Goal: Task Accomplishment & Management: Use online tool/utility

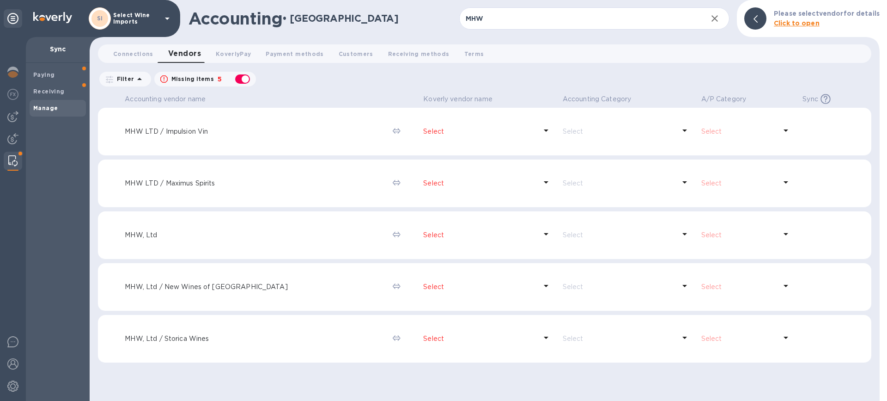
click at [13, 155] on div at bounding box center [13, 161] width 17 height 18
click at [46, 106] on b "Manage" at bounding box center [45, 107] width 24 height 7
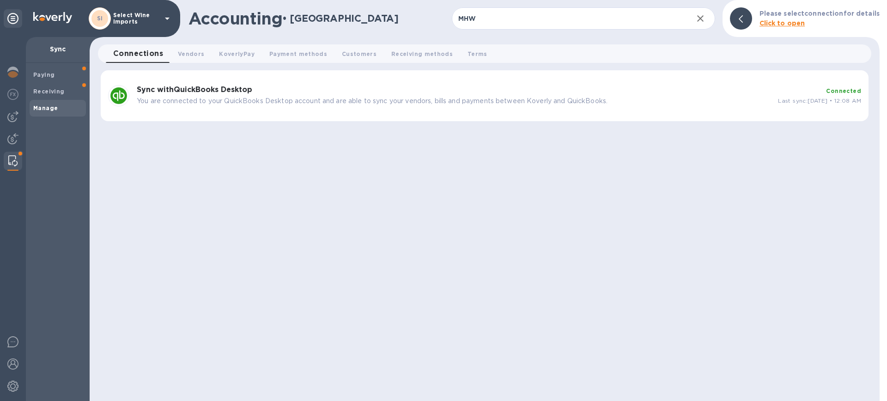
click at [216, 87] on b "Sync with QuickBooks Desktop" at bounding box center [195, 89] width 116 height 9
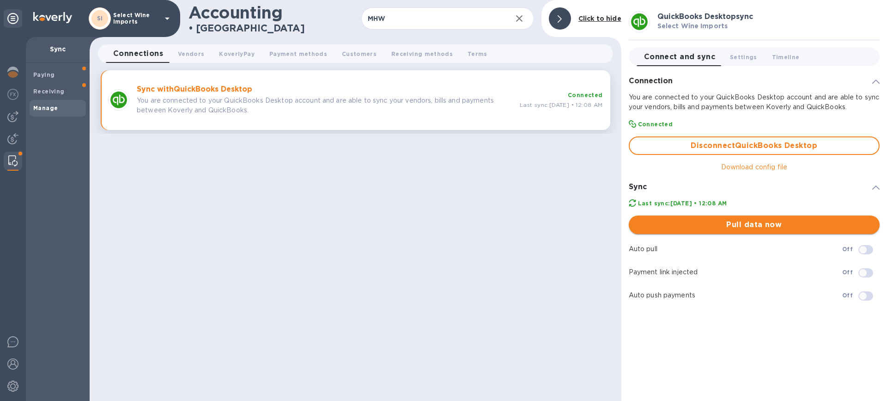
click at [756, 220] on span "Pull data now" at bounding box center [754, 224] width 236 height 11
click at [12, 118] on img at bounding box center [12, 116] width 11 height 11
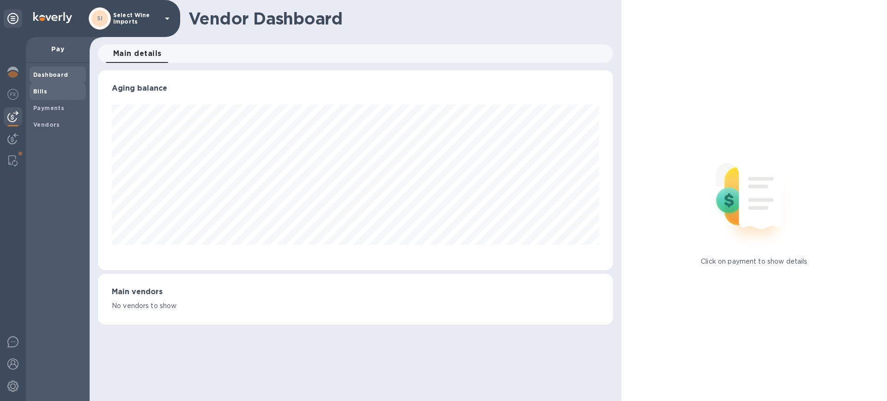
click at [37, 91] on b "Bills" at bounding box center [40, 91] width 14 height 7
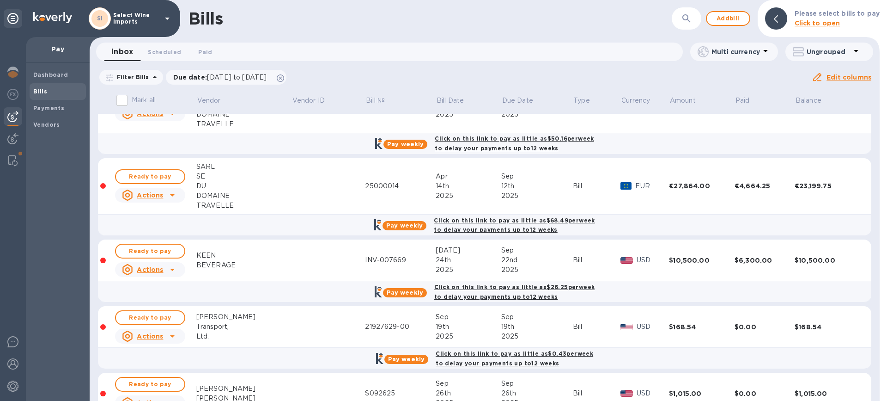
scroll to position [84, 0]
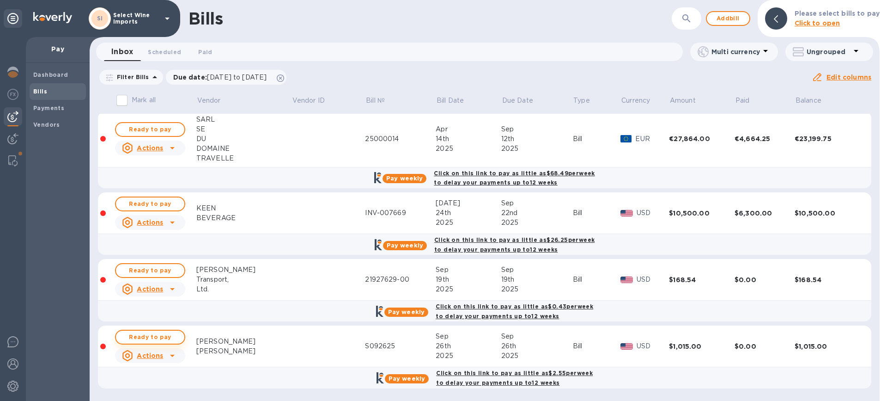
click at [155, 338] on span "Ready to pay" at bounding box center [150, 336] width 54 height 11
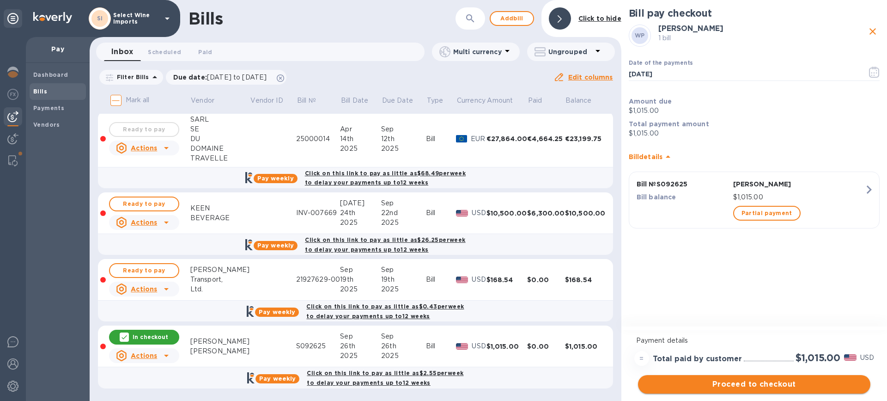
click at [746, 383] on span "Proceed to checkout" at bounding box center [754, 383] width 218 height 11
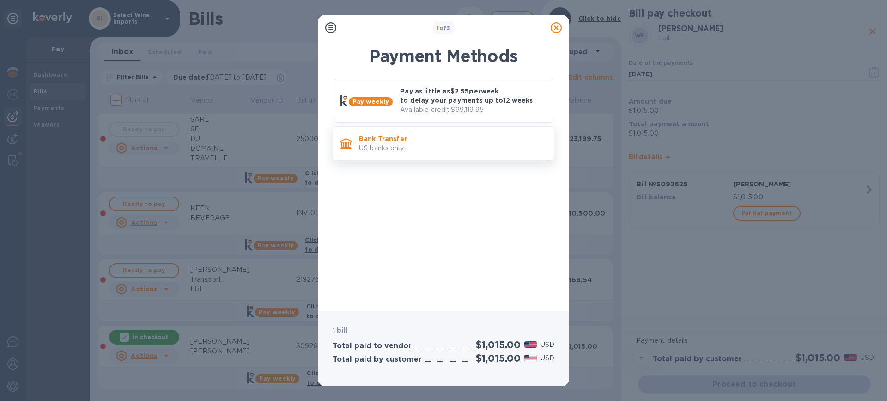
click at [405, 137] on p "Bank Transfer" at bounding box center [453, 138] width 188 height 9
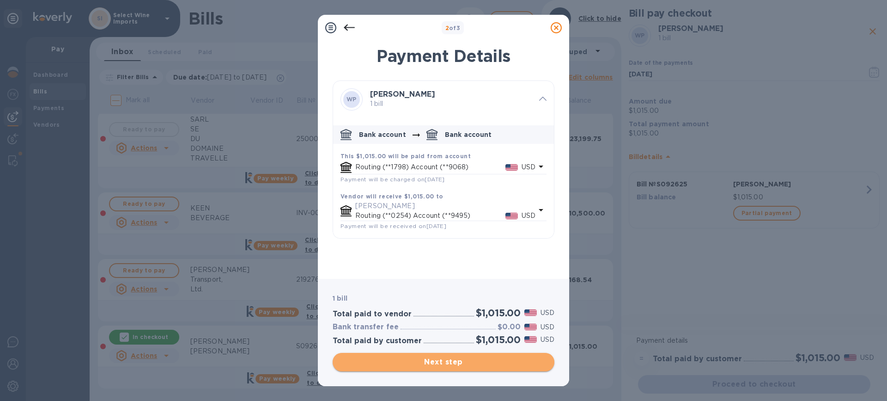
click at [435, 361] on span "Next step" at bounding box center [443, 361] width 207 height 11
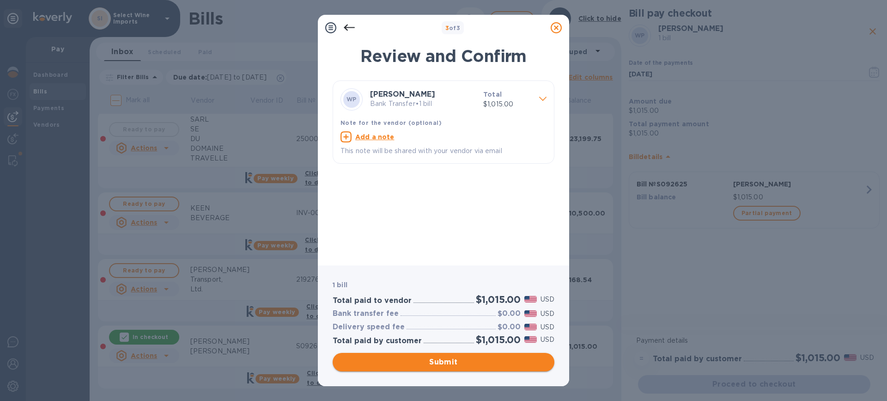
click at [445, 360] on span "Submit" at bounding box center [443, 361] width 207 height 11
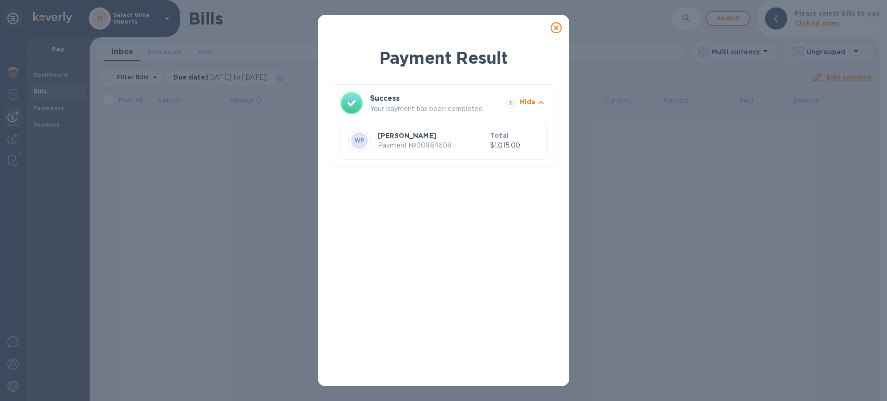
scroll to position [0, 0]
click at [554, 25] on icon at bounding box center [556, 27] width 11 height 11
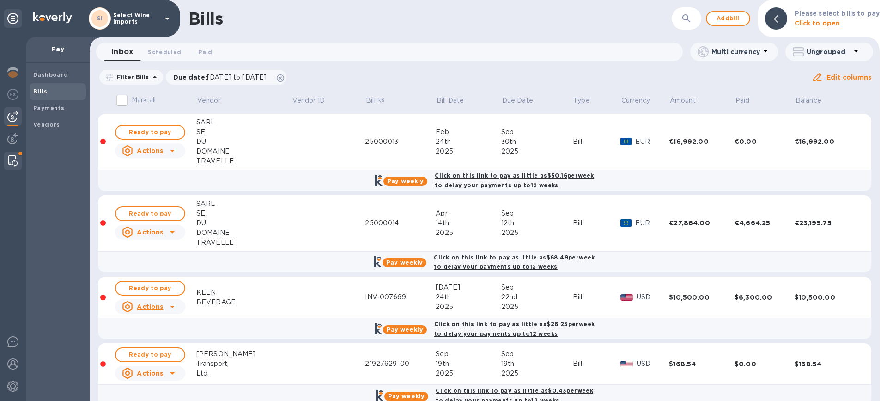
click at [12, 157] on img at bounding box center [12, 160] width 9 height 11
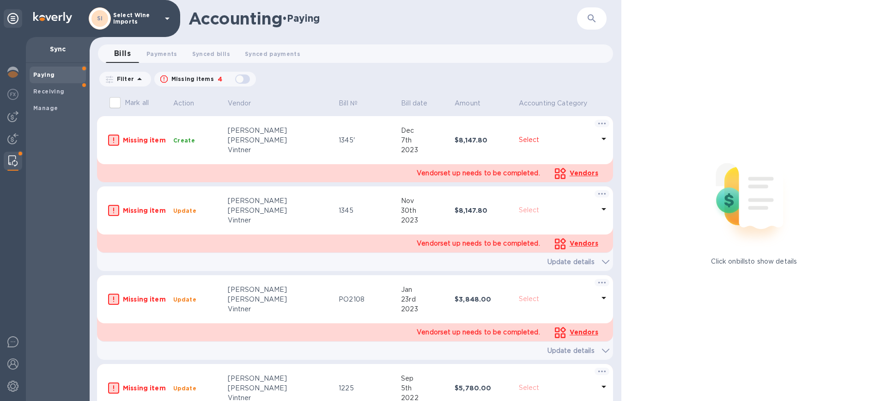
click at [46, 73] on b "Paying" at bounding box center [43, 74] width 21 height 7
click at [167, 55] on span "Payments 0" at bounding box center [161, 54] width 31 height 10
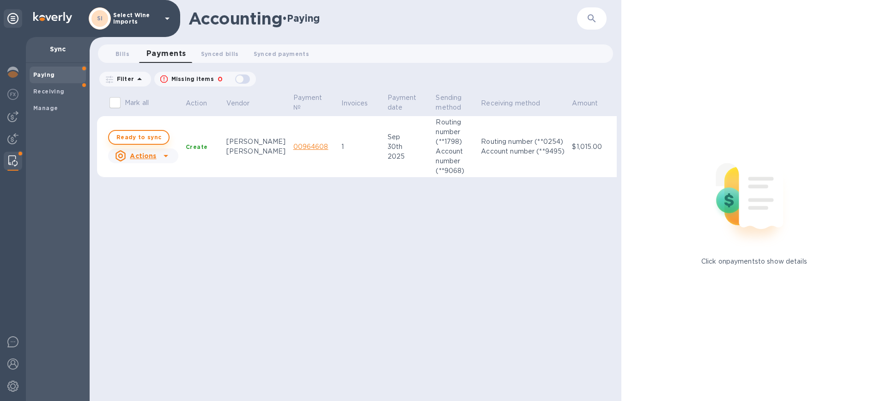
click at [143, 137] on span "Ready to sync" at bounding box center [138, 137] width 45 height 11
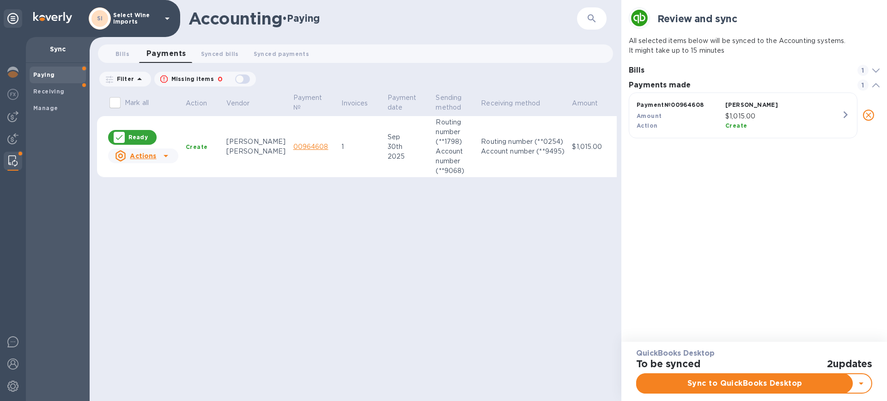
scroll to position [43, 251]
checkbox input "true"
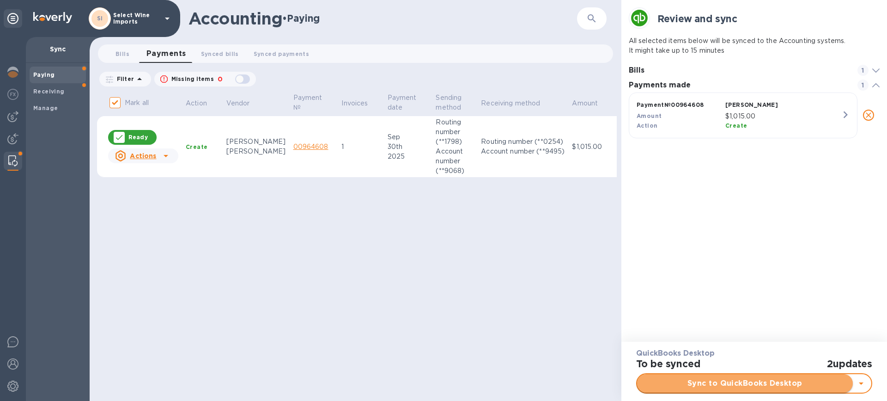
click at [739, 382] on span "Sync to QuickBooks Desktop" at bounding box center [745, 382] width 201 height 11
